Goal: Information Seeking & Learning: Learn about a topic

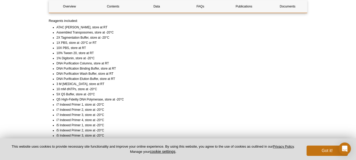
scroll to position [378, 0]
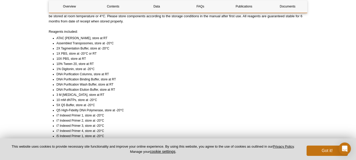
click at [83, 42] on li "Assembled Transposomes, store at -20°C" at bounding box center [179, 43] width 246 height 5
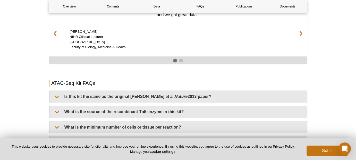
scroll to position [893, 0]
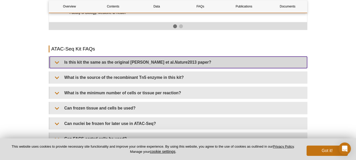
click at [69, 60] on summary "Is this kit the same as the original [PERSON_NAME] et al. Nature 2013 paper?" at bounding box center [178, 62] width 257 height 12
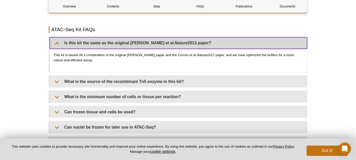
scroll to position [928, 0]
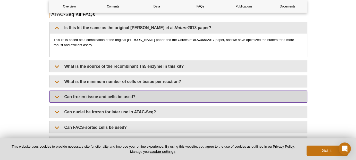
click at [63, 98] on summary "Can frozen tissue and cells be used?" at bounding box center [178, 97] width 257 height 12
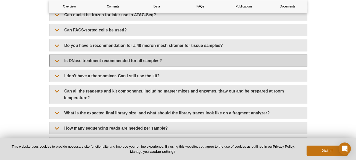
scroll to position [1065, 0]
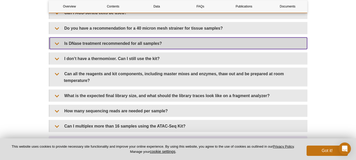
click at [87, 43] on summary "Is DNase treatment recommended for all samples?" at bounding box center [178, 44] width 257 height 12
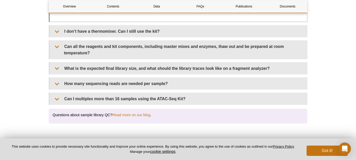
scroll to position [1134, 0]
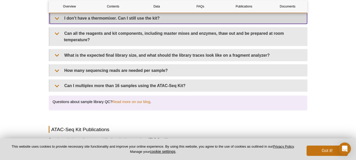
click at [121, 19] on summary "I don’t have a thermomixer. Can I still use the kit?" at bounding box center [178, 18] width 257 height 12
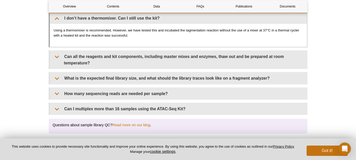
click at [78, 29] on p "Using a thermomixer is recommended. However, we have tested this and incubated …" at bounding box center [179, 33] width 250 height 10
click at [137, 33] on p "Using a thermomixer is recommended. However, we have tested this and incubated …" at bounding box center [179, 33] width 250 height 10
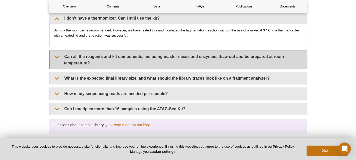
scroll to position [1168, 0]
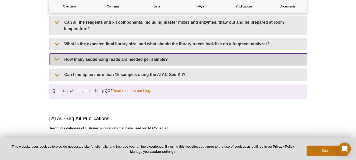
click at [121, 54] on summary "How many sequencing reads are needed per sample?" at bounding box center [178, 60] width 257 height 12
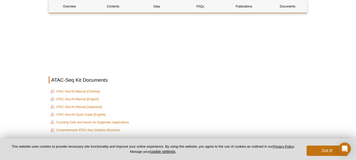
scroll to position [1512, 0]
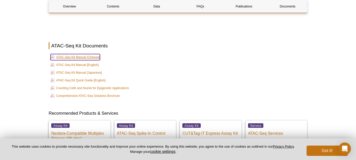
click at [81, 55] on link "ATAC-Seq Kit Manual [Chinese]" at bounding box center [75, 57] width 49 height 6
click at [152, 80] on td "ATAC-Seq Kit Quick Guide [English]" at bounding box center [178, 80] width 258 height 7
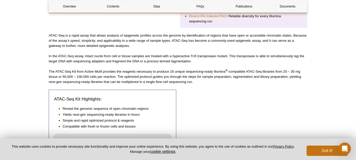
scroll to position [260, 0]
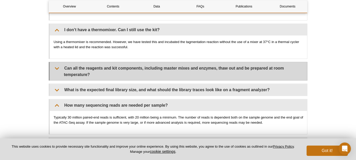
scroll to position [1153, 0]
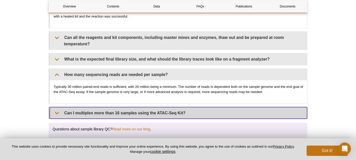
click at [144, 113] on summary "Can I multiplex more than 16 samples using the ATAC-Seq Kit?" at bounding box center [178, 113] width 257 height 12
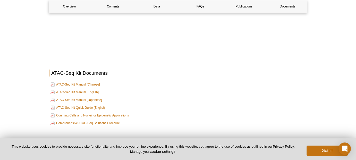
scroll to position [1531, 0]
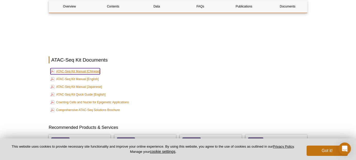
click at [88, 70] on link "ATAC-Seq Kit Manual [Chinese]" at bounding box center [75, 71] width 49 height 6
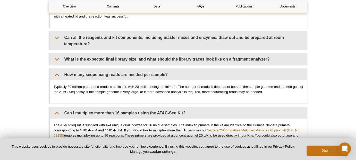
scroll to position [1152, 0]
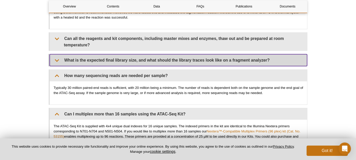
click at [155, 56] on summary "What is the expected final library size, and what should the library traces loo…" at bounding box center [178, 60] width 257 height 12
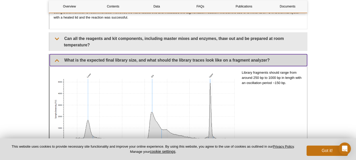
scroll to position [1118, 0]
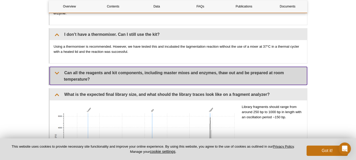
click at [160, 72] on summary "Can all the reagents and kit components, including master mixes and enzymes, th…" at bounding box center [178, 76] width 257 height 18
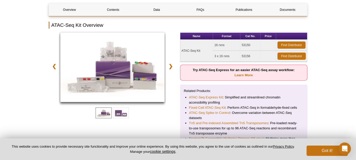
scroll to position [0, 0]
